Goal: Transaction & Acquisition: Purchase product/service

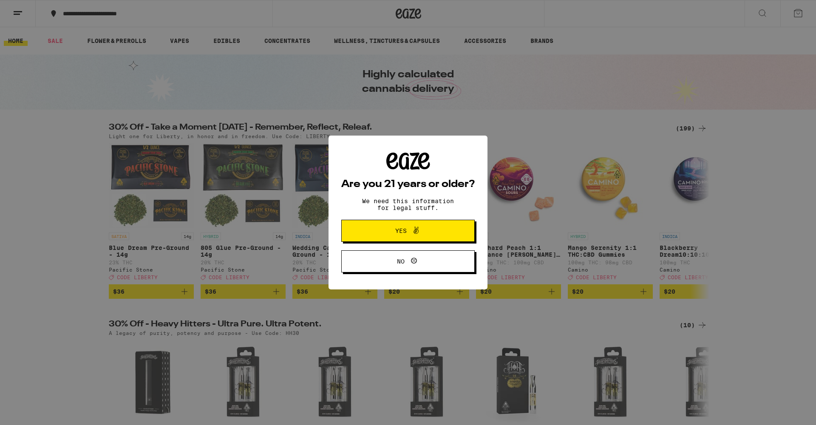
scroll to position [10, 0]
click at [393, 221] on button "Yes" at bounding box center [407, 231] width 133 height 22
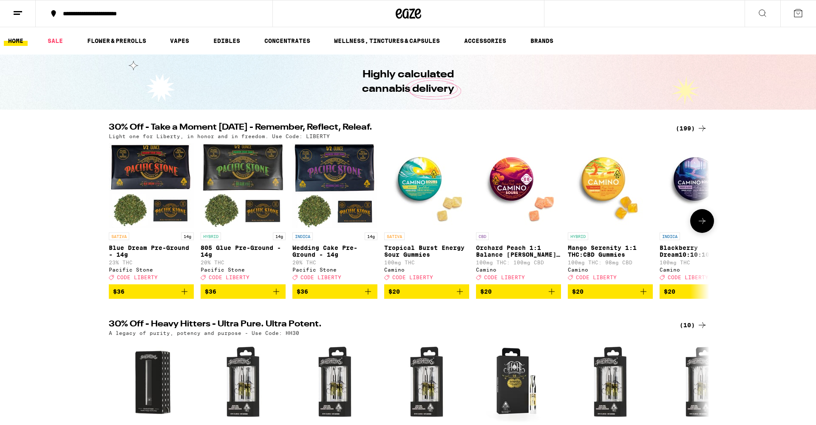
scroll to position [0, 0]
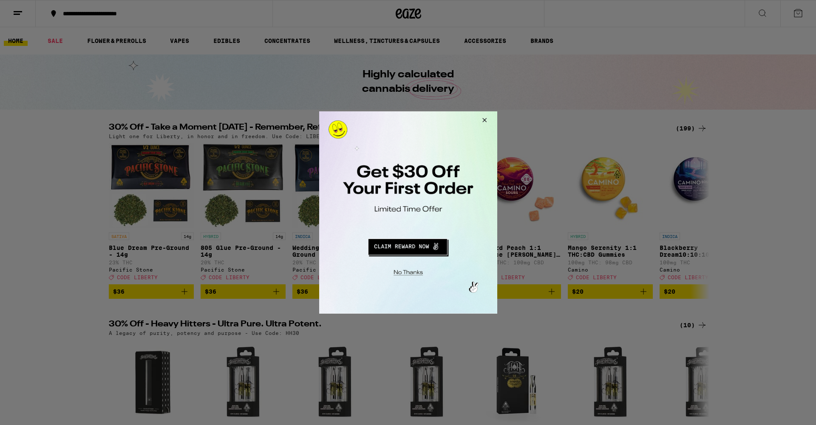
click at [415, 268] on button "Close Modal" at bounding box center [406, 271] width 173 height 13
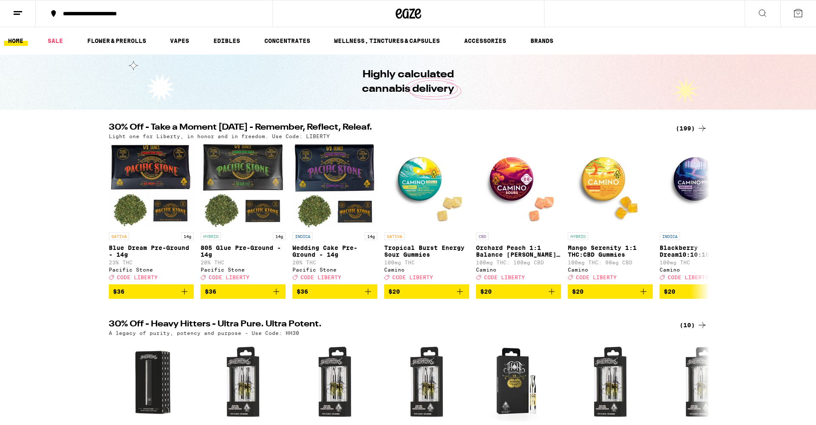
click at [758, 3] on button at bounding box center [762, 13] width 36 height 27
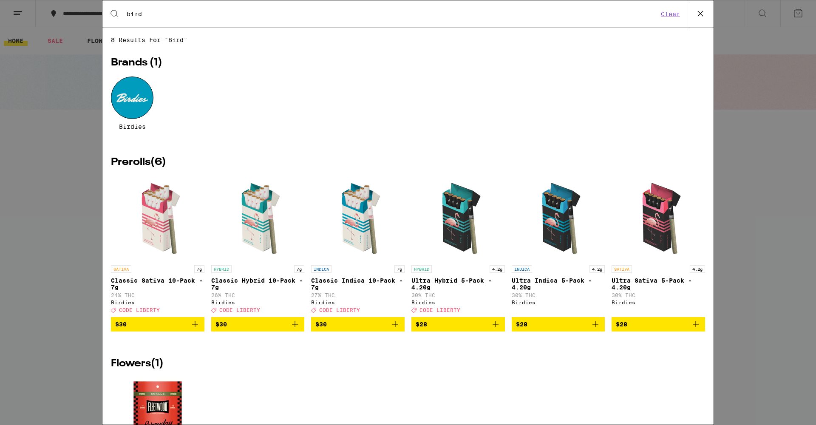
type input "bird"
click at [157, 220] on img "Open page for Classic Sativa 10-Pack - 7g from Birdies" at bounding box center [157, 218] width 85 height 85
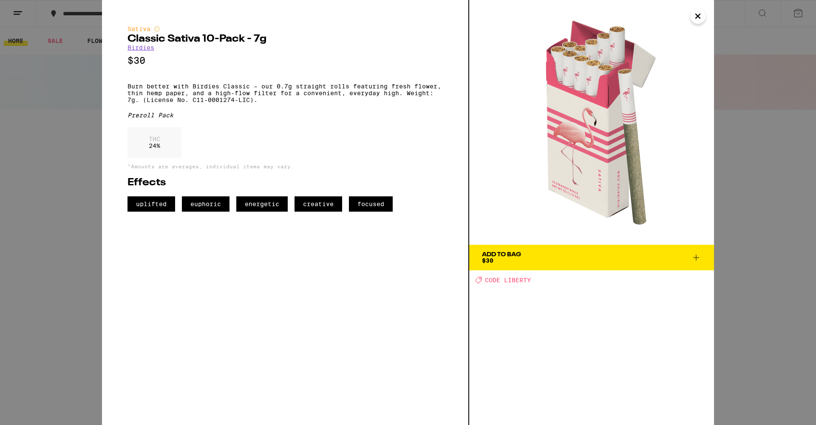
click at [357, 126] on div "Sativa Classic Sativa 10-Pack - 7g Birdies $30 Burn better with Birdies Classic…" at bounding box center [284, 118] width 315 height 186
